Goal: Book appointment/travel/reservation

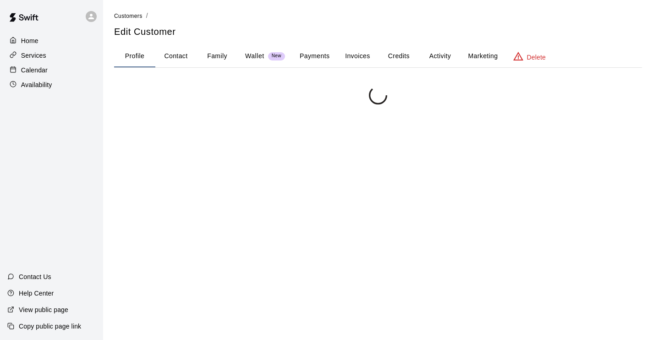
click at [31, 68] on p "Calendar" at bounding box center [34, 69] width 27 height 9
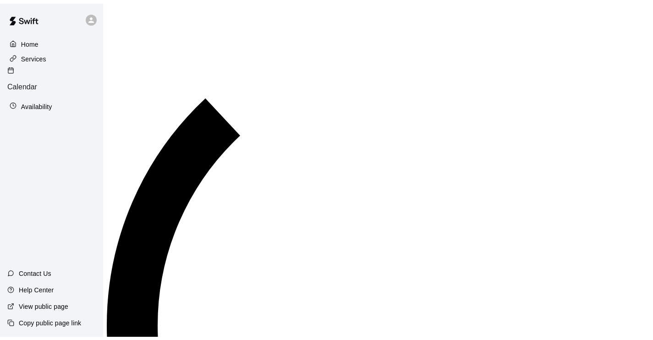
scroll to position [510, 0]
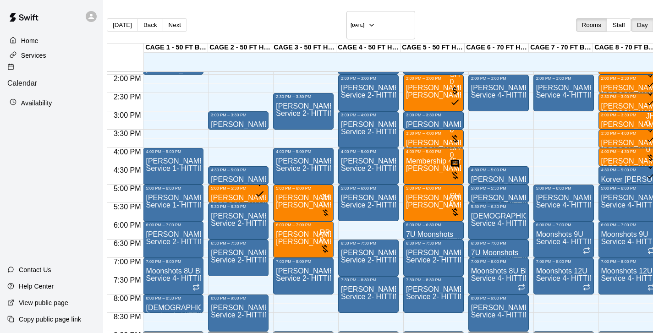
click at [39, 98] on p "Availability" at bounding box center [36, 102] width 31 height 9
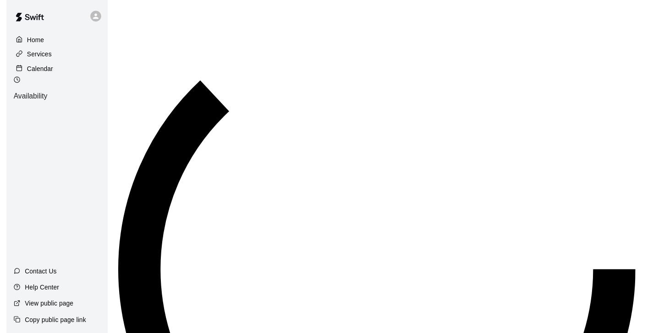
scroll to position [510, 0]
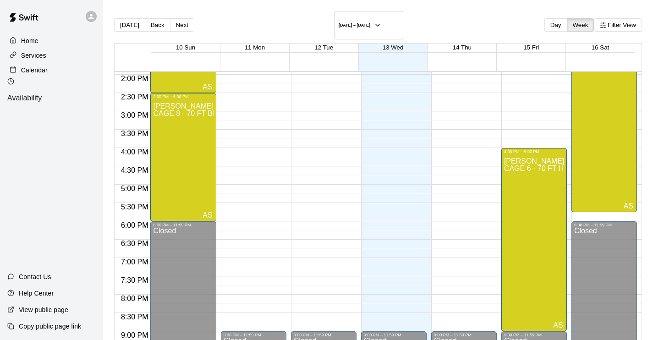
click at [40, 65] on div "Calendar" at bounding box center [51, 70] width 88 height 14
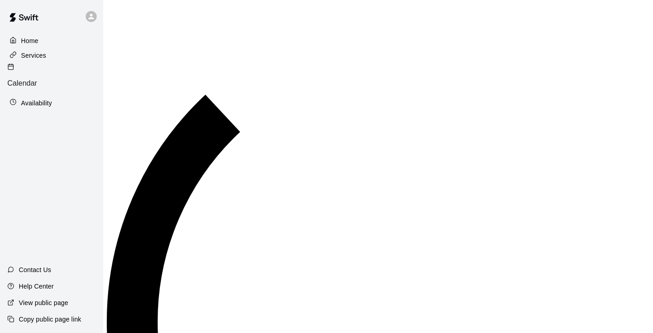
scroll to position [510, 0]
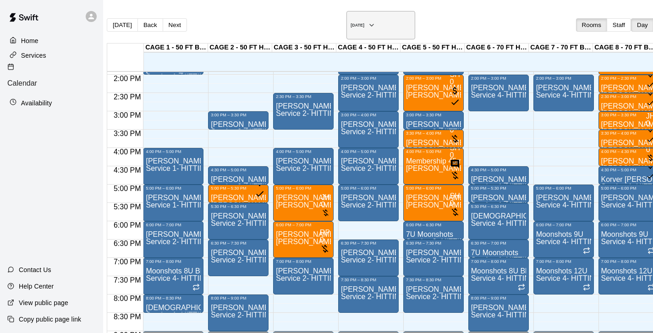
click at [373, 21] on icon "button" at bounding box center [371, 25] width 7 height 11
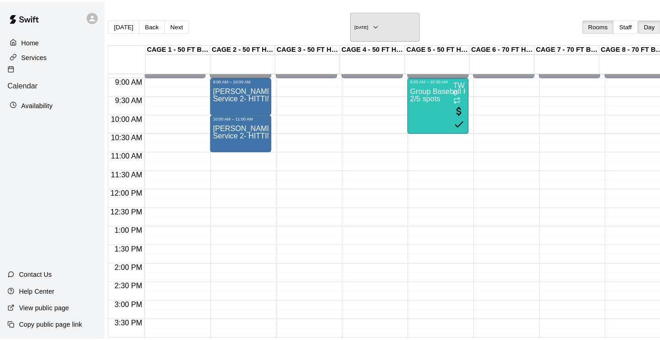
scroll to position [0, 50]
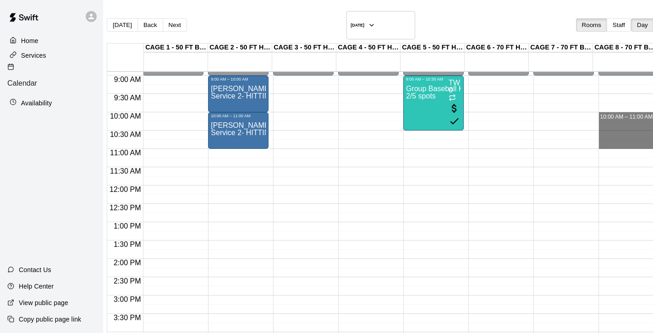
drag, startPoint x: 562, startPoint y: 103, endPoint x: 567, endPoint y: 132, distance: 29.7
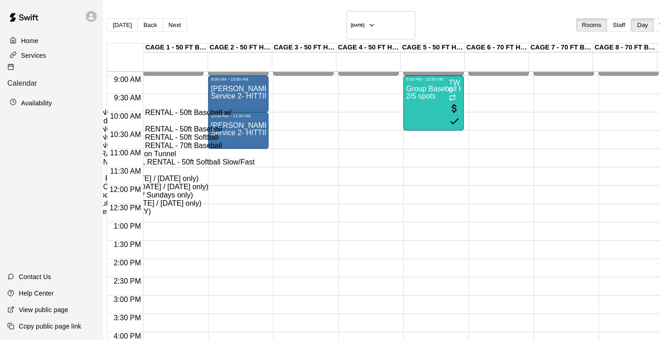
scroll to position [0, 0]
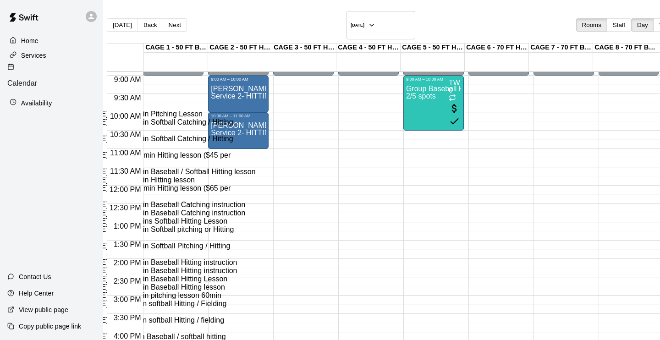
click at [257, 118] on li "[PERSON_NAME] - 1:1 60 min Pitching Lesson" at bounding box center [152, 114] width 209 height 8
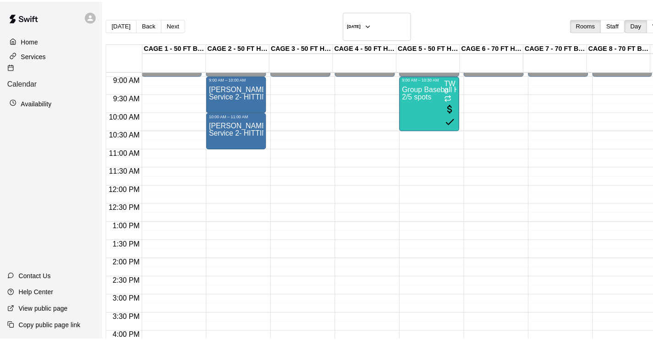
scroll to position [112, 0]
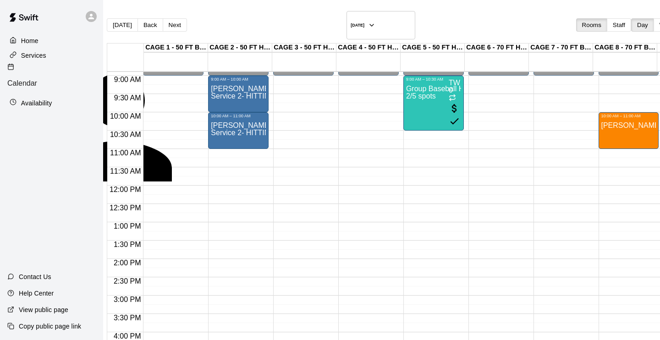
click at [253, 218] on div "[PERSON_NAME] Instructor" at bounding box center [145, 230] width 216 height 24
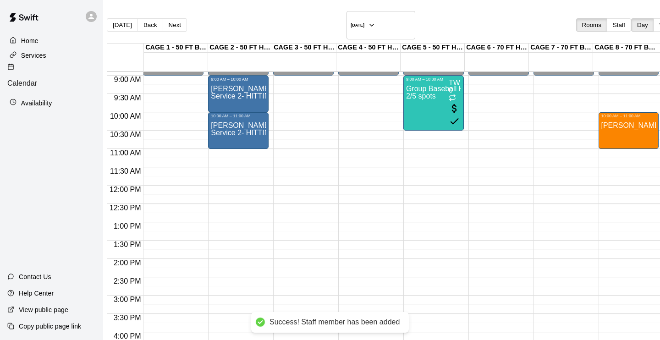
type input "****"
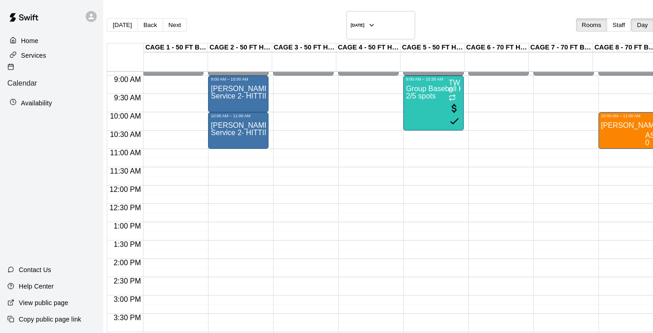
click at [55, 96] on div "Availability" at bounding box center [51, 103] width 88 height 14
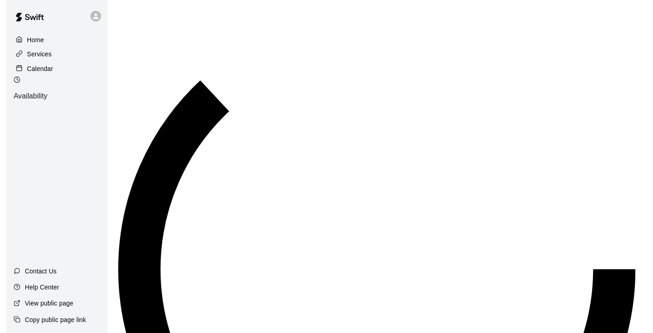
scroll to position [529, 0]
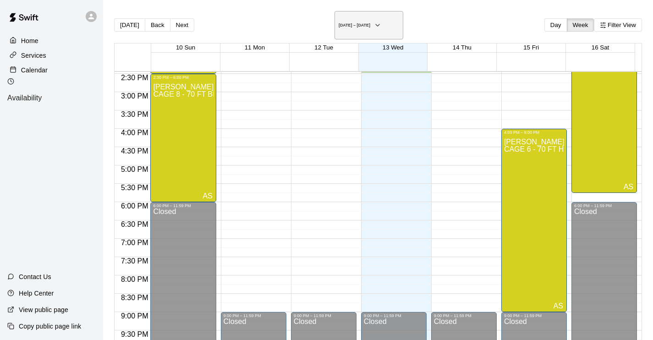
click at [370, 23] on h6 "[DATE] – [DATE]" at bounding box center [354, 25] width 32 height 5
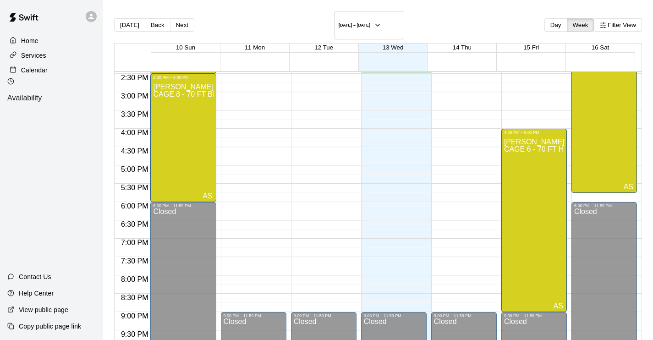
click at [61, 71] on div "Calendar" at bounding box center [51, 70] width 88 height 14
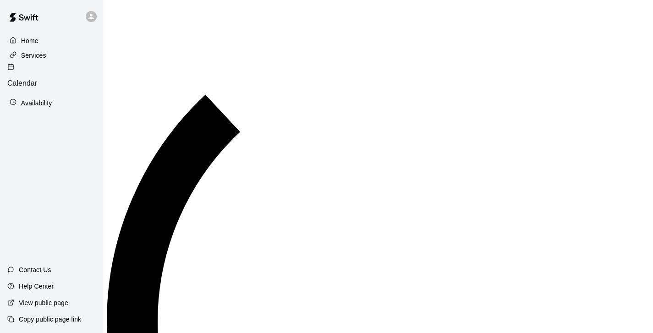
scroll to position [529, 0]
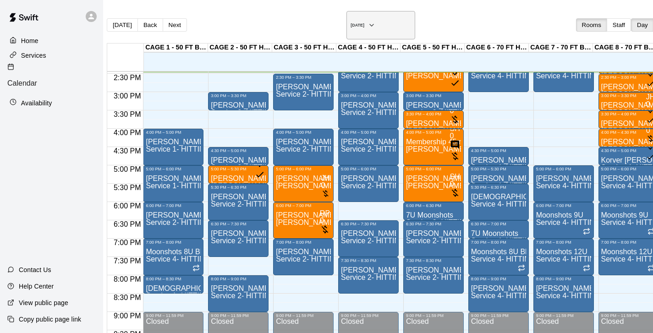
click at [373, 22] on icon "button" at bounding box center [371, 25] width 7 height 11
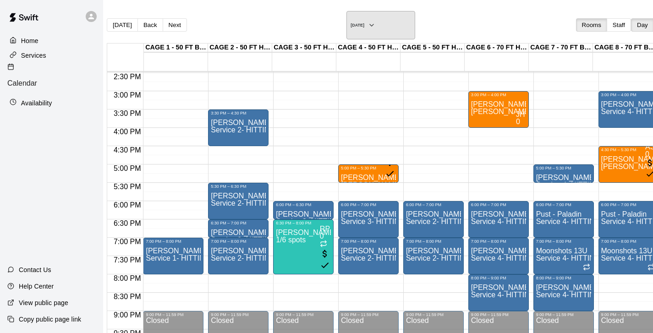
scroll to position [0, 58]
click at [370, 24] on icon "button" at bounding box center [372, 25] width 4 height 2
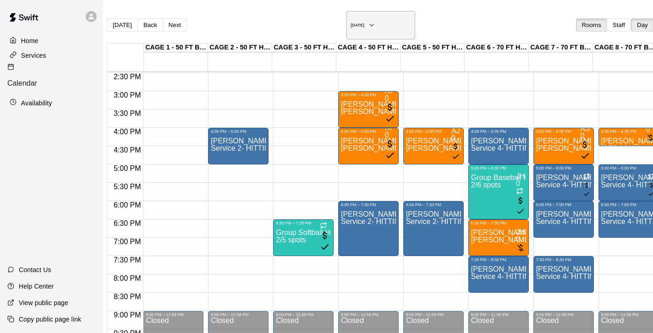
click at [368, 20] on icon "button" at bounding box center [371, 25] width 7 height 11
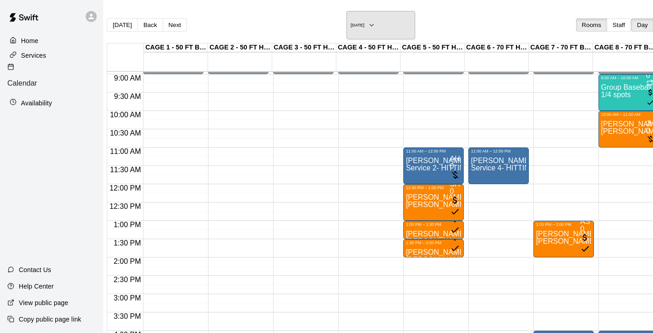
scroll to position [319, 58]
